Goal: Task Accomplishment & Management: Use online tool/utility

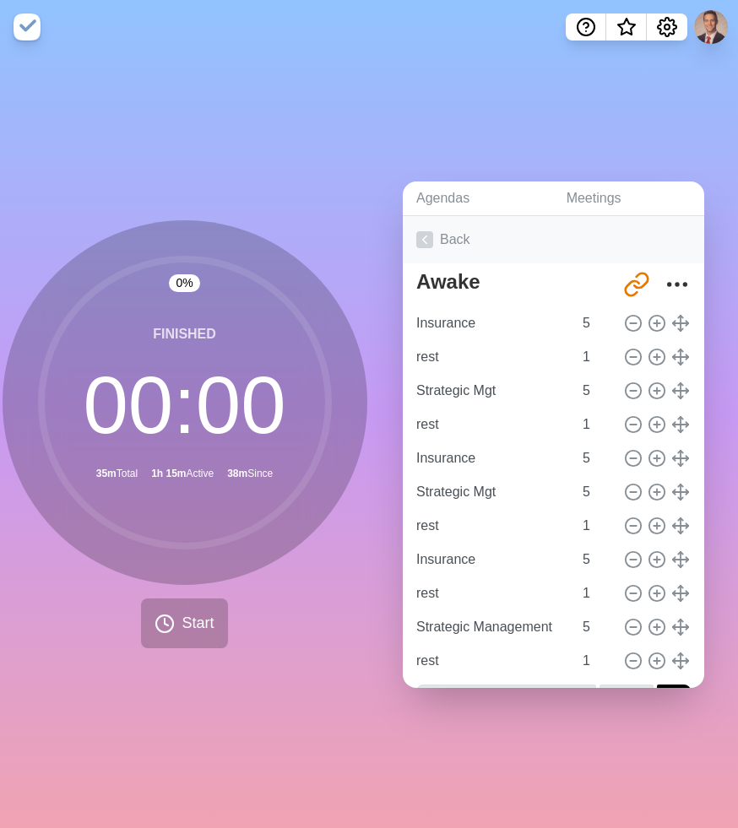
click at [434, 242] on link "Back" at bounding box center [553, 239] width 301 height 47
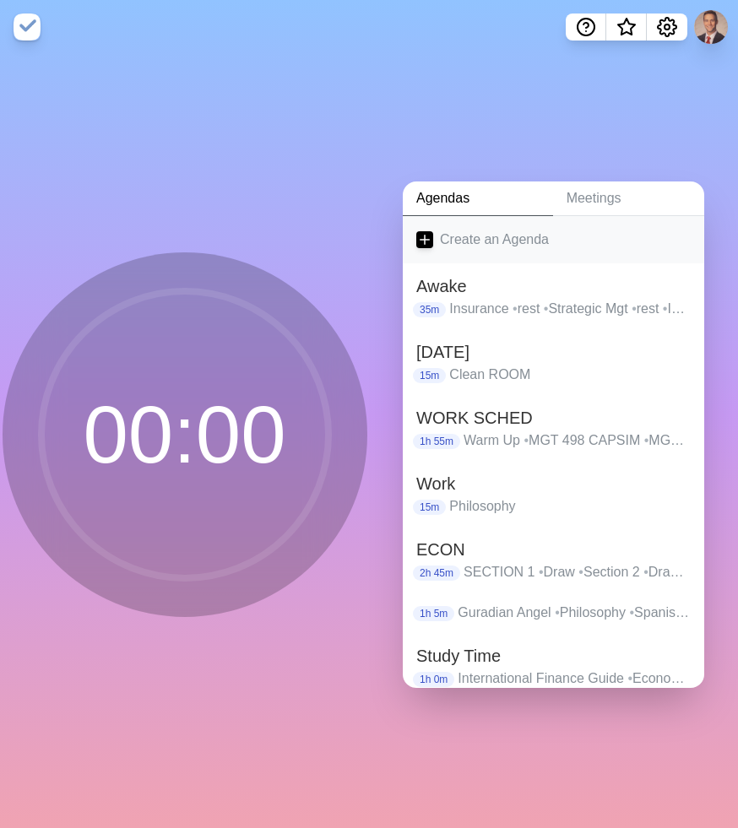
click at [455, 248] on link "Create an Agenda" at bounding box center [553, 239] width 301 height 47
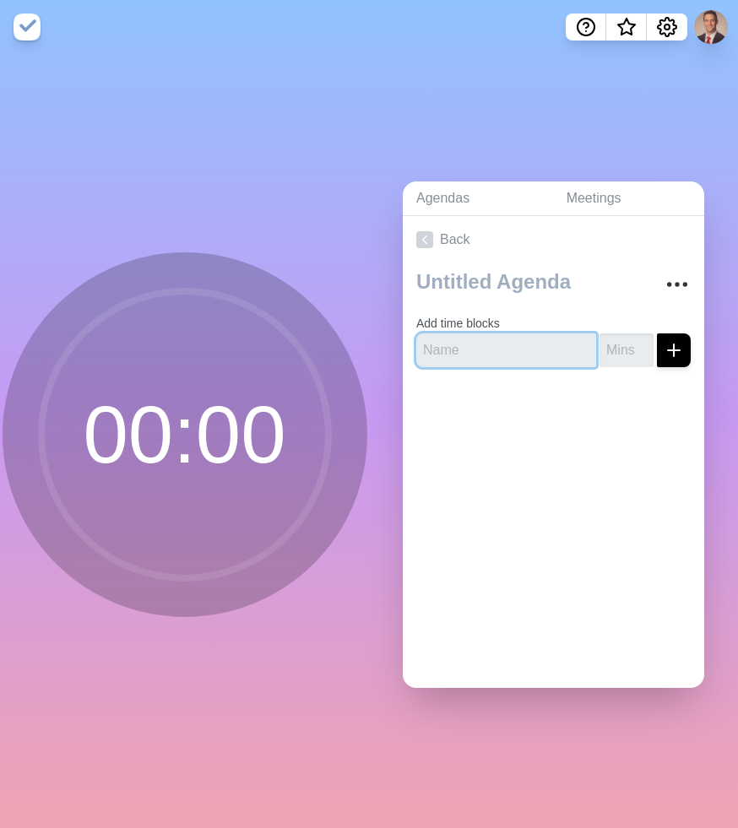
click at [486, 345] on input "text" at bounding box center [506, 350] width 180 height 34
type input "F"
type input "Insurance Homework"
click at [630, 349] on input "number" at bounding box center [626, 350] width 54 height 34
type input "30"
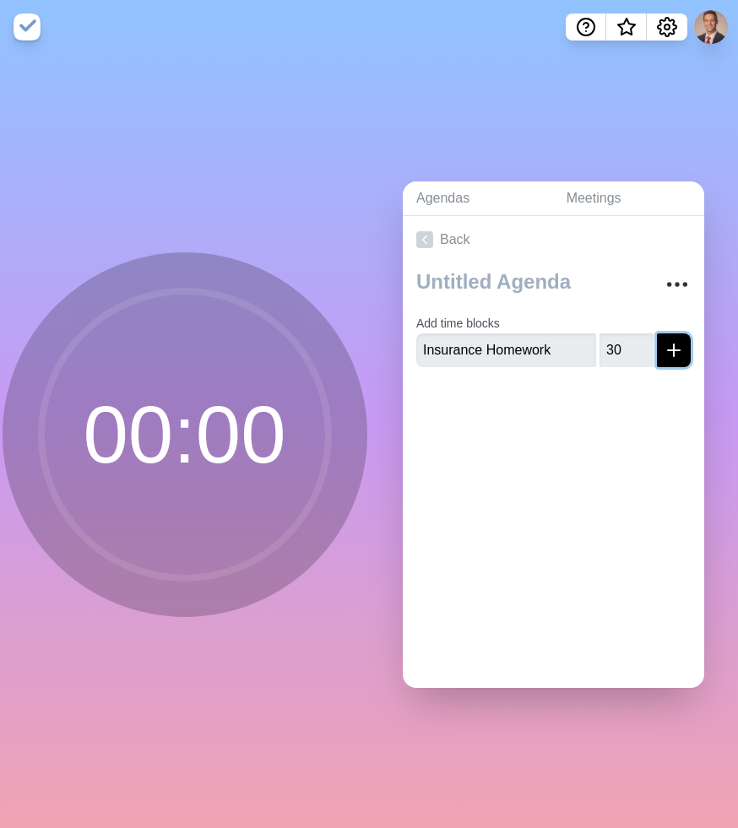
click at [689, 354] on button "submit" at bounding box center [674, 350] width 34 height 34
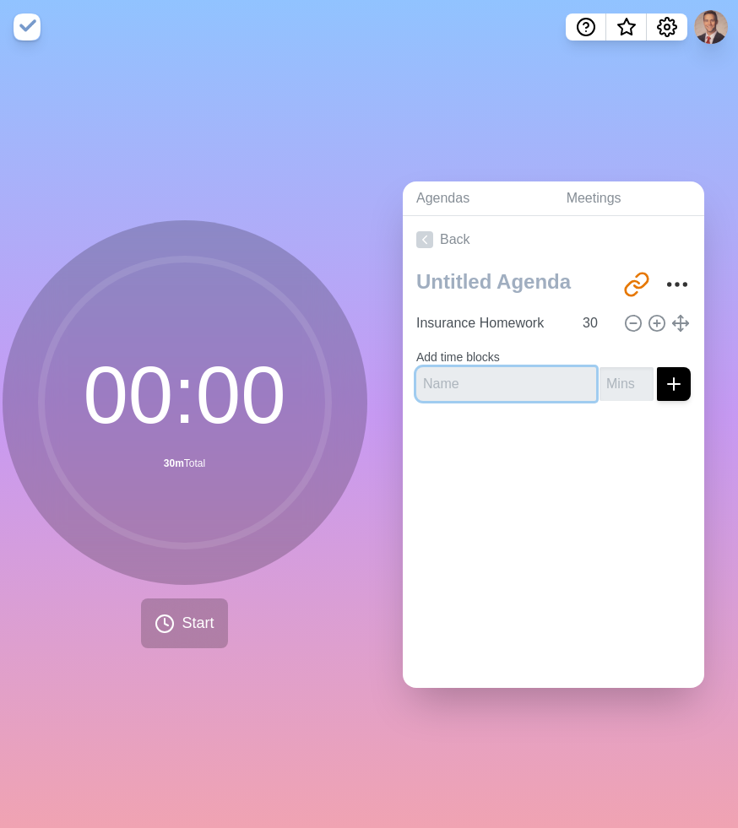
click at [512, 391] on input "text" at bounding box center [506, 384] width 180 height 34
type input "C"
type input "K"
type input "stop or stay"
click at [620, 376] on input "number" at bounding box center [626, 384] width 54 height 34
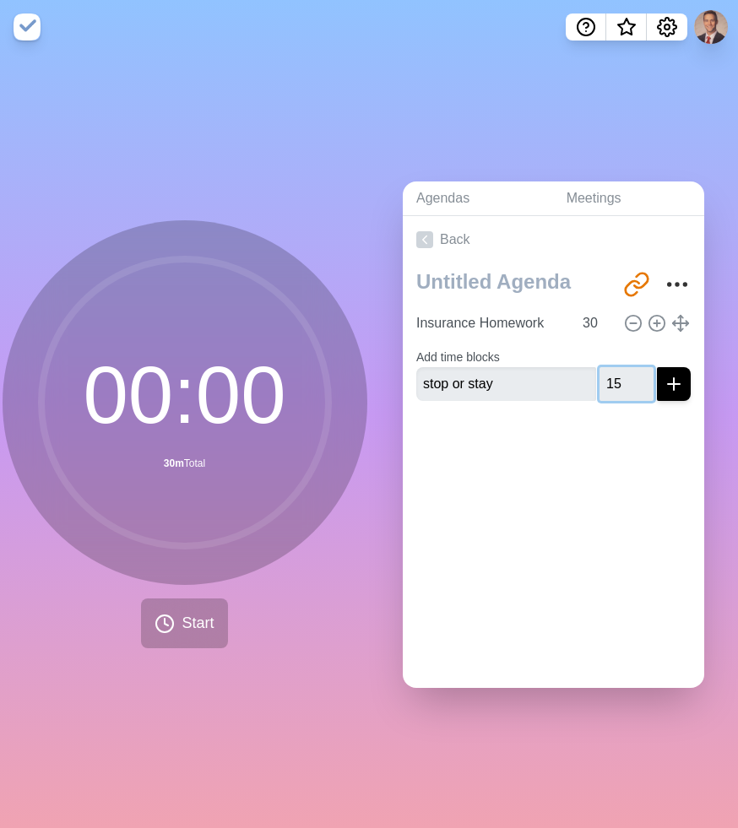
type input "15"
click at [670, 385] on icon "submit" at bounding box center [673, 384] width 20 height 20
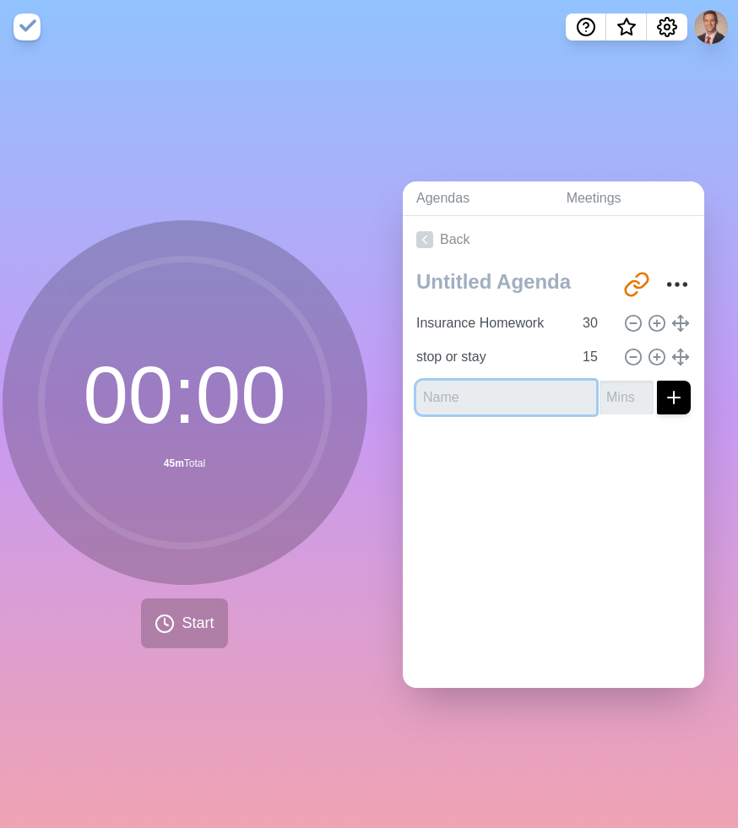
click at [523, 403] on input "text" at bounding box center [506, 398] width 180 height 34
type input "Finacnial Budget"
click at [630, 405] on input "number" at bounding box center [626, 398] width 54 height 34
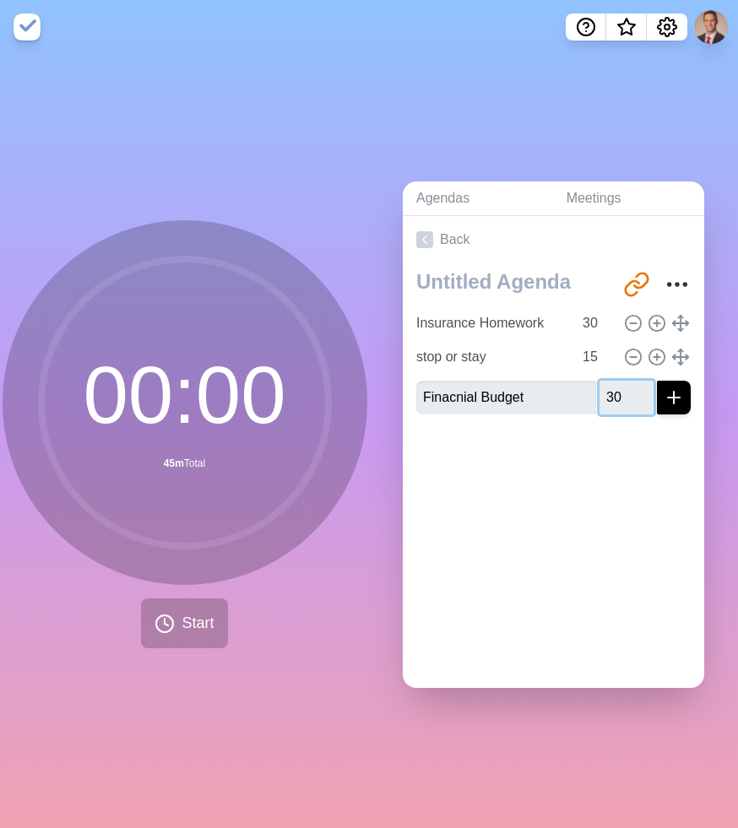
type input "30"
click at [675, 400] on icon "submit" at bounding box center [673, 397] width 20 height 20
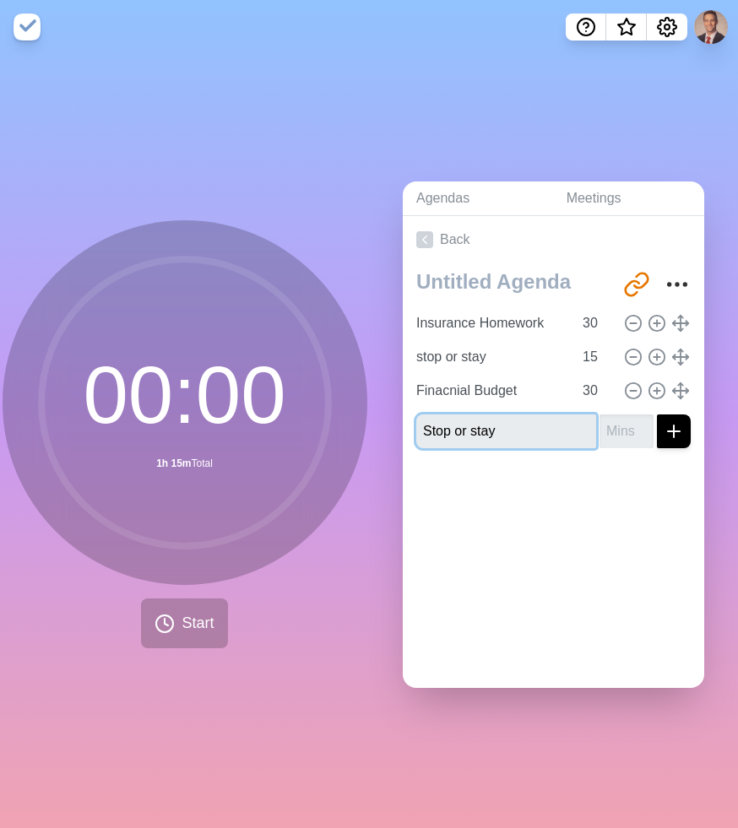
type input "Stop or stay"
click at [623, 429] on input "number" at bounding box center [626, 431] width 54 height 34
type input "15"
click at [667, 436] on icon "submit" at bounding box center [673, 431] width 20 height 20
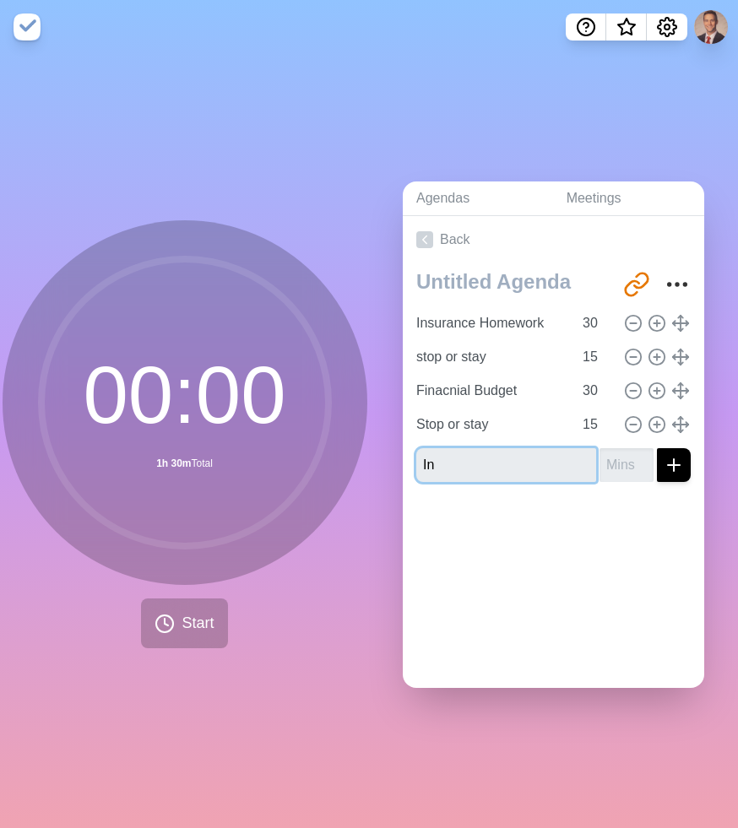
type input "I"
type input "M"
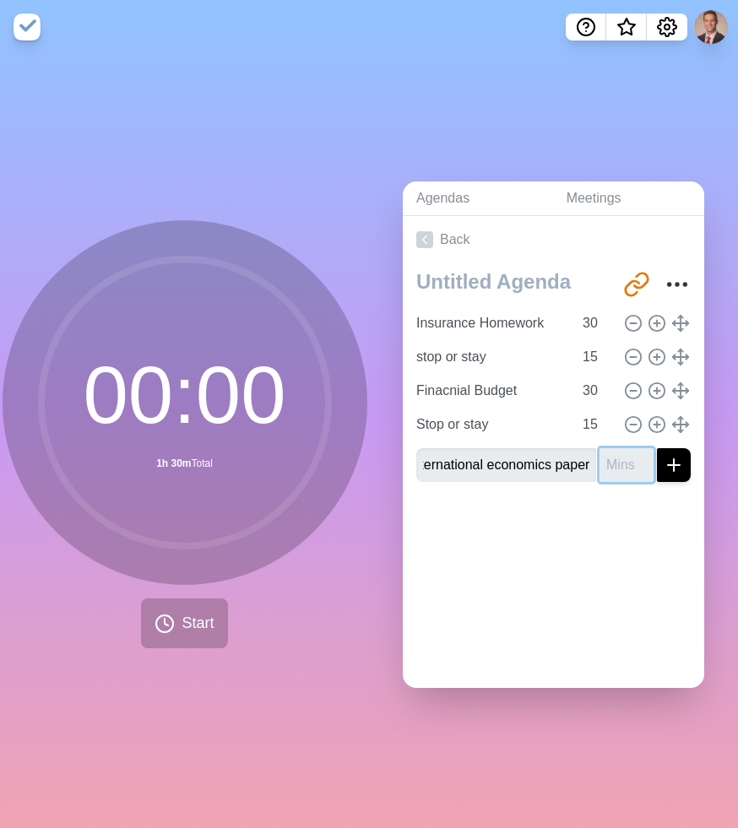
click at [621, 467] on input "number" at bounding box center [626, 465] width 54 height 34
click at [571, 470] on input "International economics paper" at bounding box center [506, 465] width 180 height 34
click at [583, 467] on input "International economics paper" at bounding box center [506, 465] width 180 height 34
drag, startPoint x: 573, startPoint y: 467, endPoint x: 351, endPoint y: 472, distance: 222.0
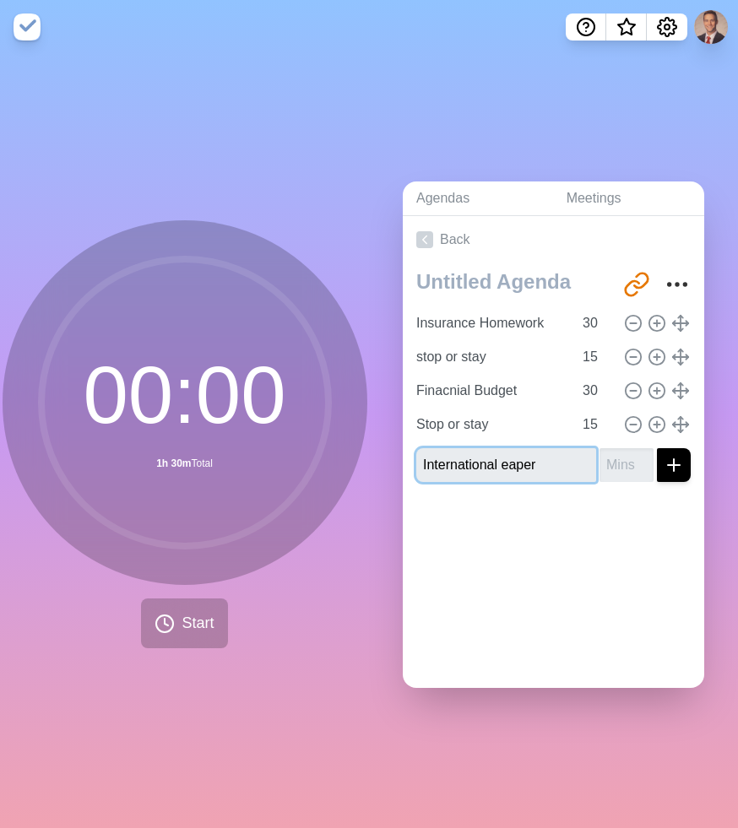
click at [346, 469] on div "00 : 00 1h 30m Total Start Agendas Meetings Back [URL][DOMAIN_NAME] Insurance H…" at bounding box center [369, 441] width 738 height 774
type input "Int. Econ Study"
click at [620, 465] on input "number" at bounding box center [626, 465] width 54 height 34
type input "35"
click at [667, 471] on icon "submit" at bounding box center [673, 465] width 20 height 20
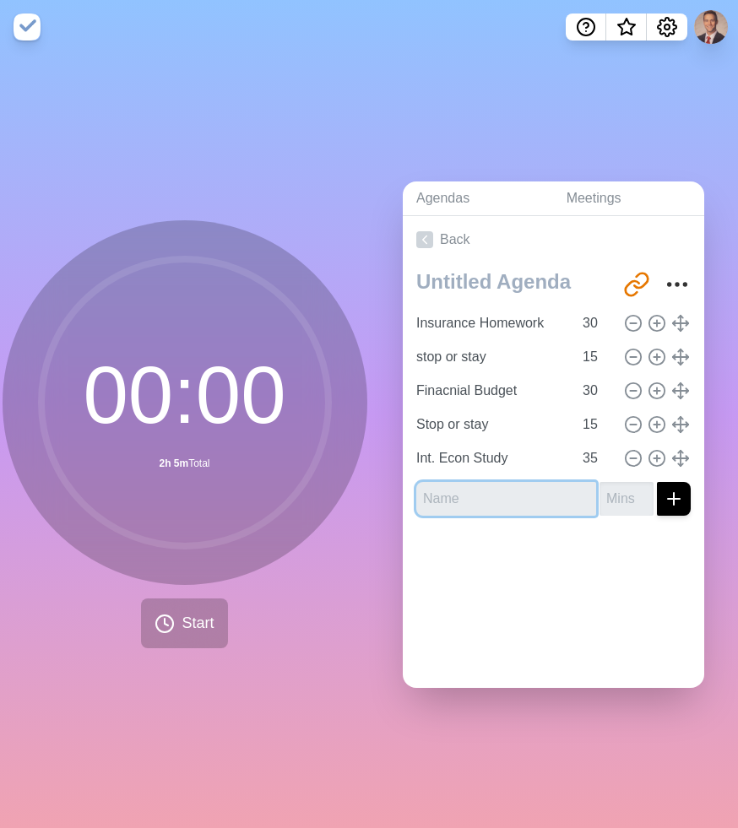
click at [531, 505] on input "text" at bounding box center [506, 499] width 180 height 34
type input "F"
type input "Insurance Study"
click at [620, 498] on input "number" at bounding box center [626, 499] width 54 height 34
type input "15"
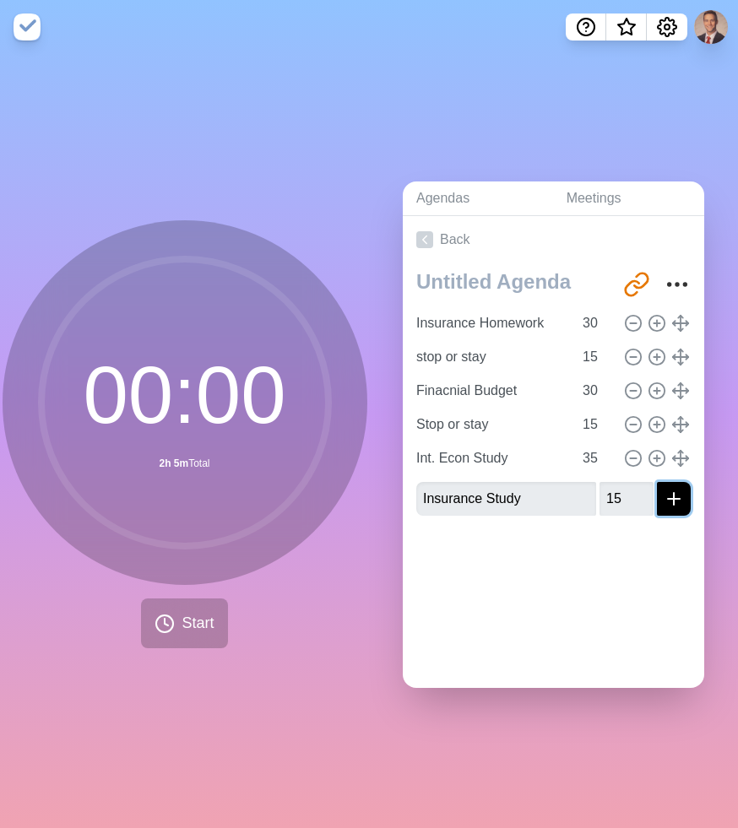
click at [672, 493] on icon "submit" at bounding box center [673, 499] width 20 height 20
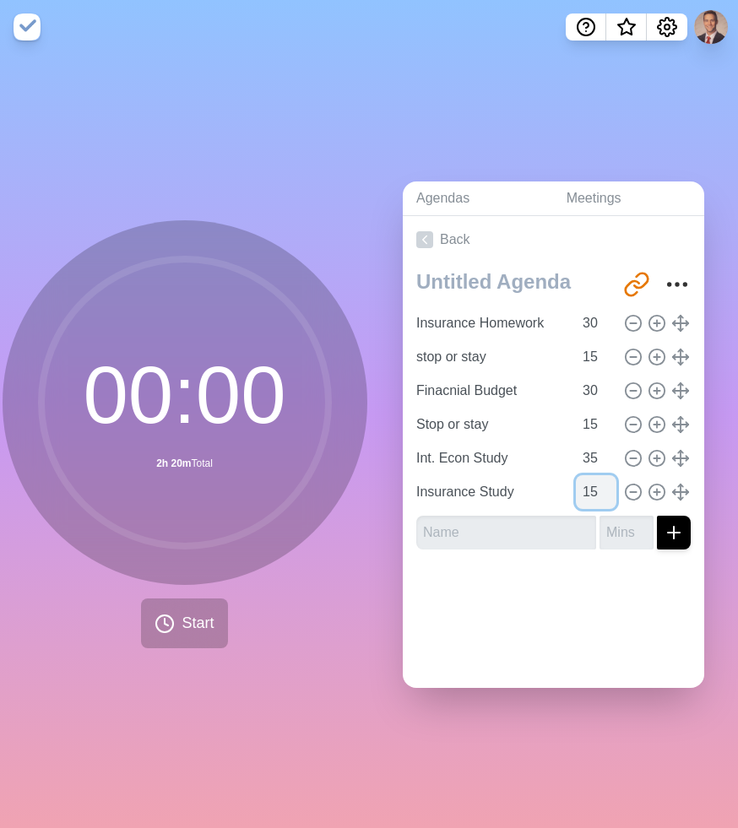
click at [589, 490] on input "15" at bounding box center [596, 492] width 41 height 34
type input "35"
click at [586, 688] on div "Agendas Meetings Back [URL][DOMAIN_NAME] Insurance Homework 30 stop or stay 15 …" at bounding box center [553, 441] width 369 height 774
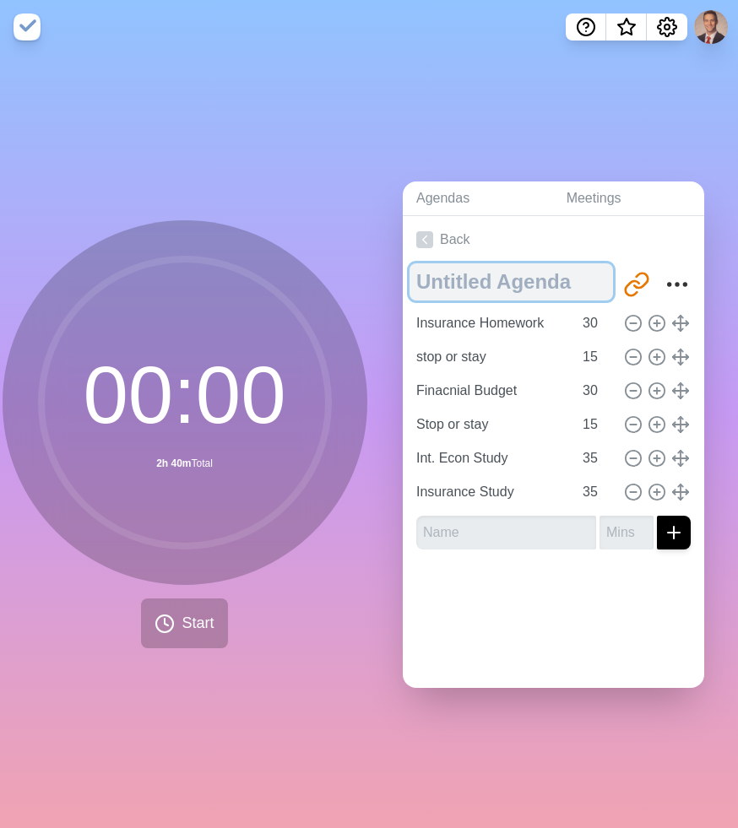
click at [498, 282] on textarea at bounding box center [510, 281] width 203 height 37
type textarea "Library"
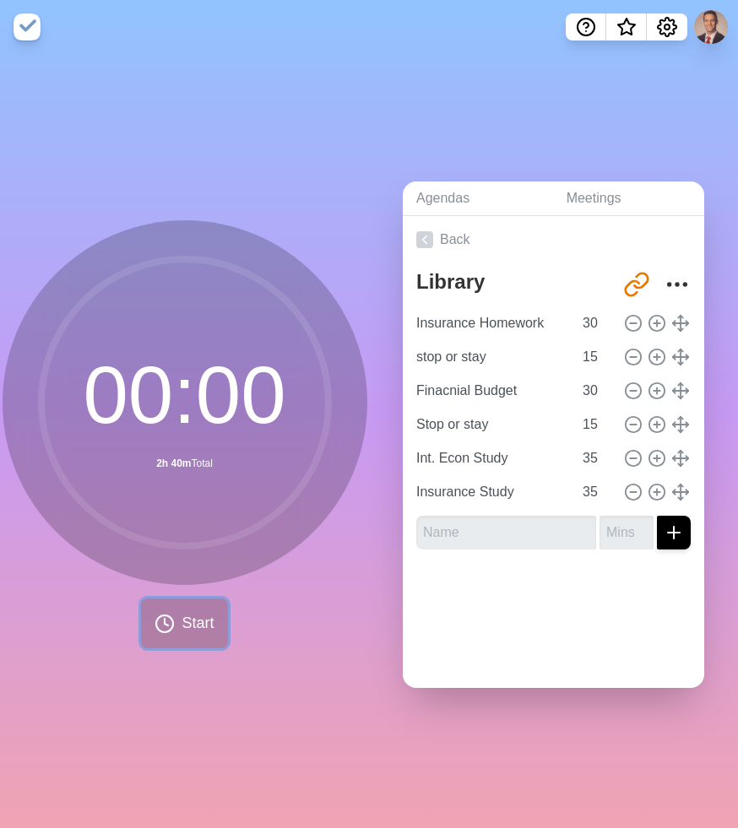
click at [176, 628] on button "Start" at bounding box center [184, 623] width 86 height 50
